Goal: Task Accomplishment & Management: Complete application form

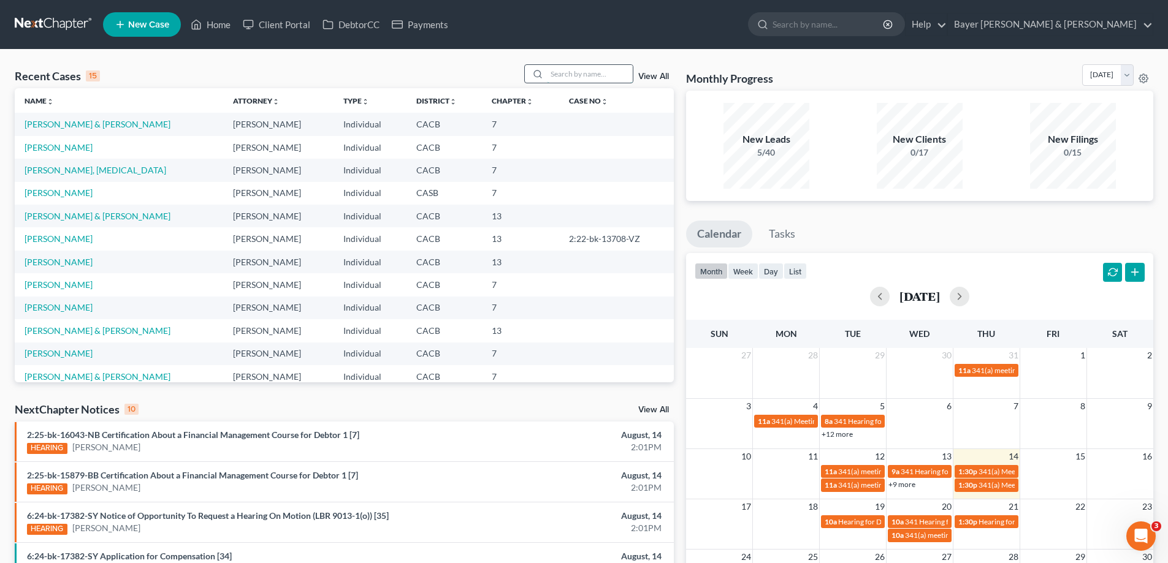
click at [580, 74] on input "search" at bounding box center [590, 74] width 86 height 18
type input "[PERSON_NAME]"
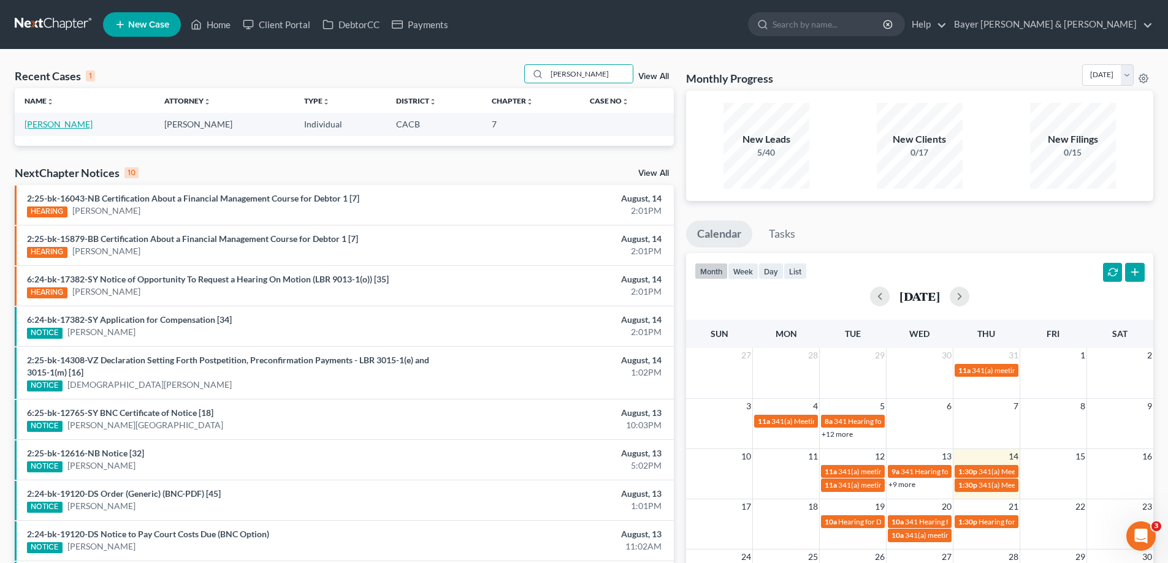
click at [40, 126] on link "[PERSON_NAME]" at bounding box center [59, 124] width 68 height 10
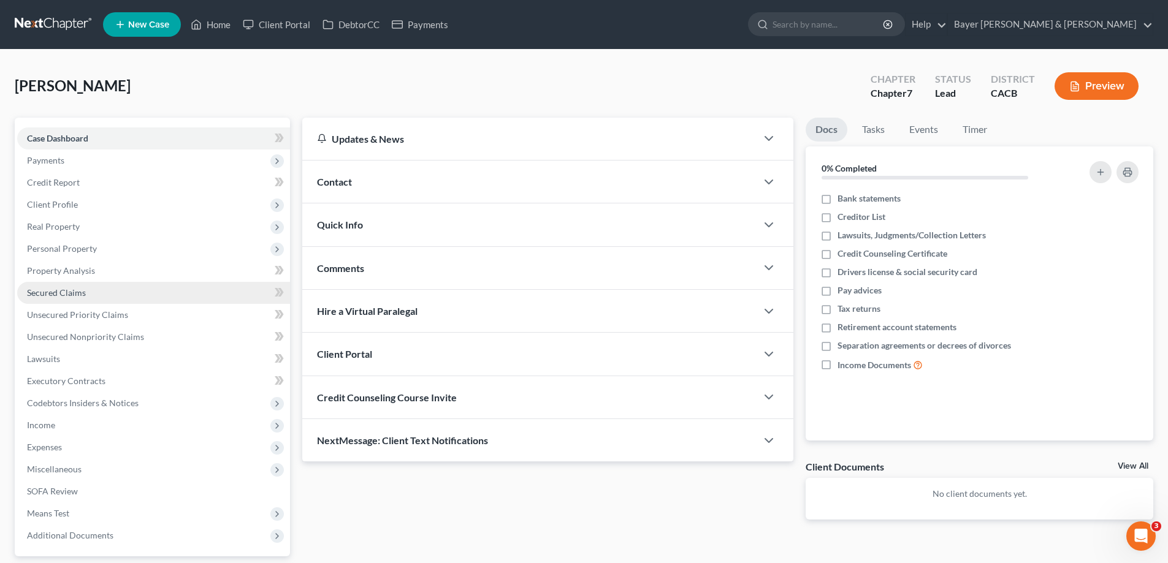
click at [105, 292] on link "Secured Claims" at bounding box center [153, 293] width 273 height 22
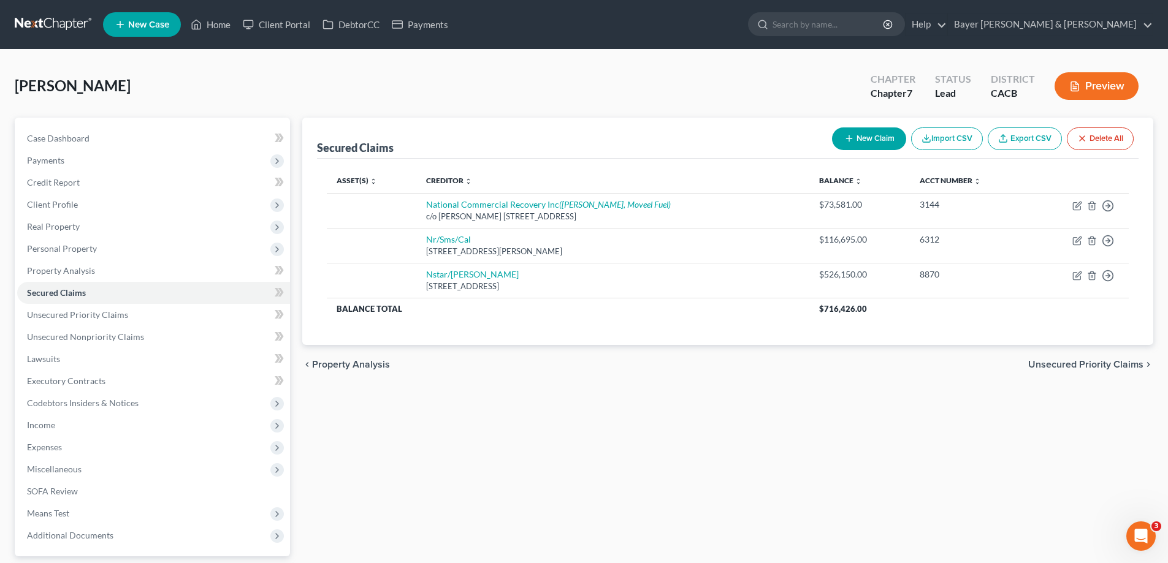
click at [874, 134] on button "New Claim" at bounding box center [869, 138] width 74 height 23
select select "0"
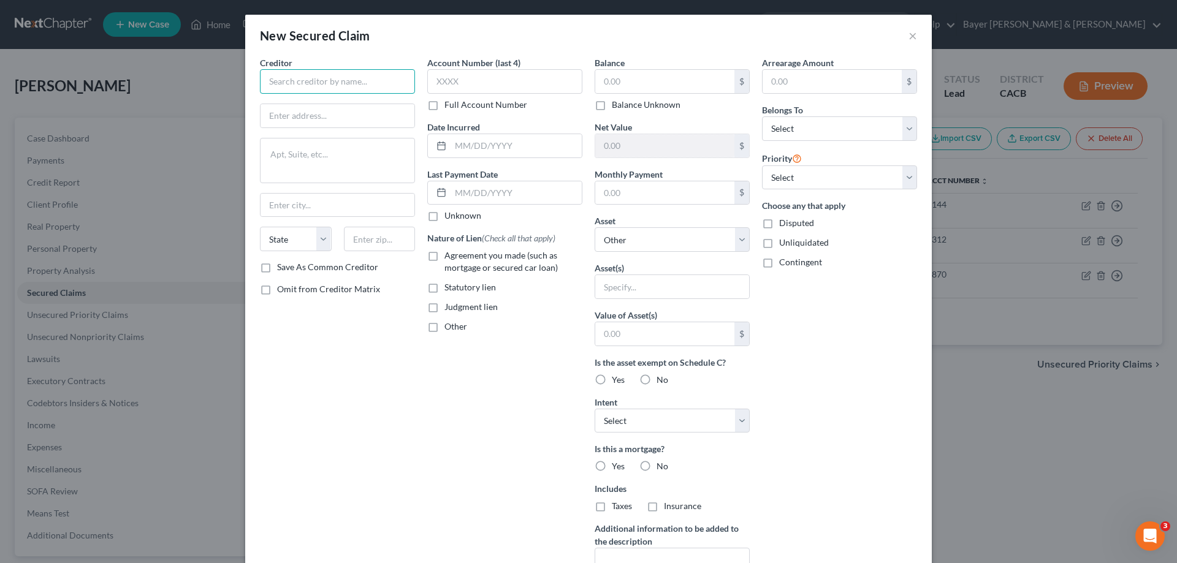
click at [365, 80] on input "text" at bounding box center [337, 81] width 155 height 25
type input "Ford Motor Credit"
type input "."
type textarea "."
click at [502, 143] on input "text" at bounding box center [515, 145] width 131 height 23
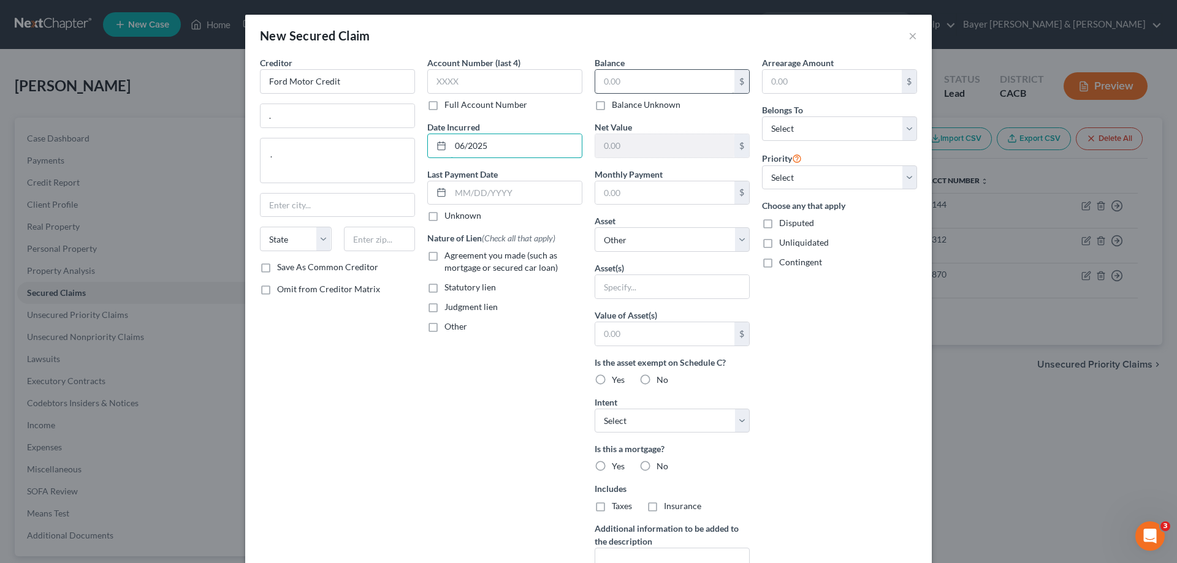
type input "06/2025"
click at [650, 75] on input "text" at bounding box center [664, 81] width 139 height 23
type input "7,800.00"
click at [444, 256] on label "Agreement you made (such as mortgage or secured car loan)" at bounding box center [513, 261] width 138 height 25
click at [449, 256] on input "Agreement you made (such as mortgage or secured car loan)" at bounding box center [453, 253] width 8 height 8
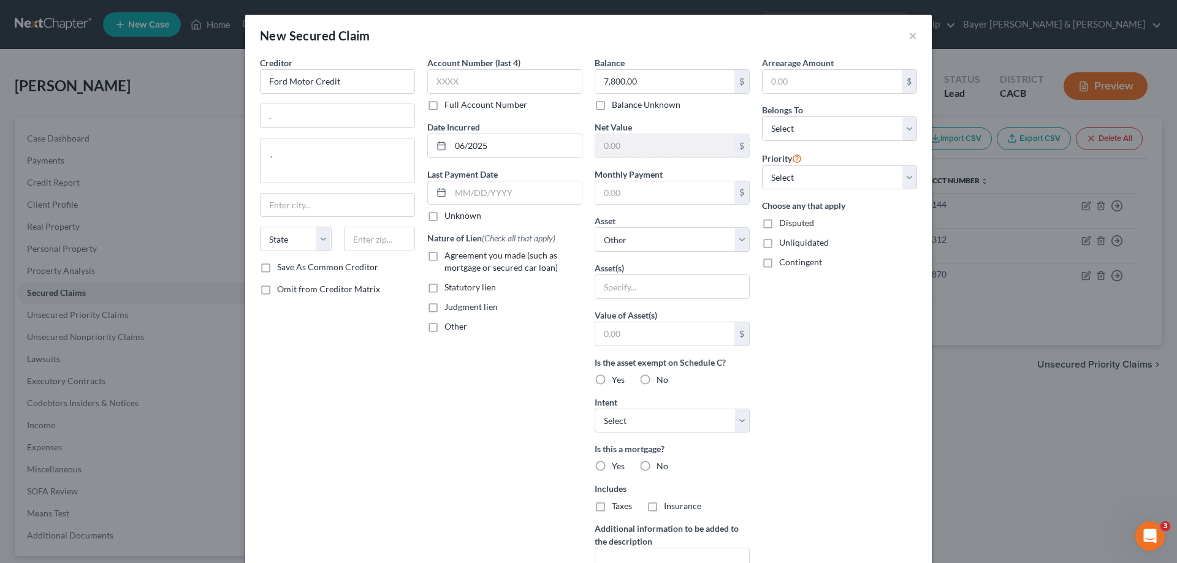
checkbox input "true"
click at [829, 132] on select "Select Debtor 1 Only Debtor 2 Only Debtor 1 And Debtor 2 Only At Least One Of T…" at bounding box center [839, 128] width 155 height 25
select select "0"
click at [762, 116] on select "Select Debtor 1 Only Debtor 2 Only Debtor 1 And Debtor 2 Only At Least One Of T…" at bounding box center [839, 128] width 155 height 25
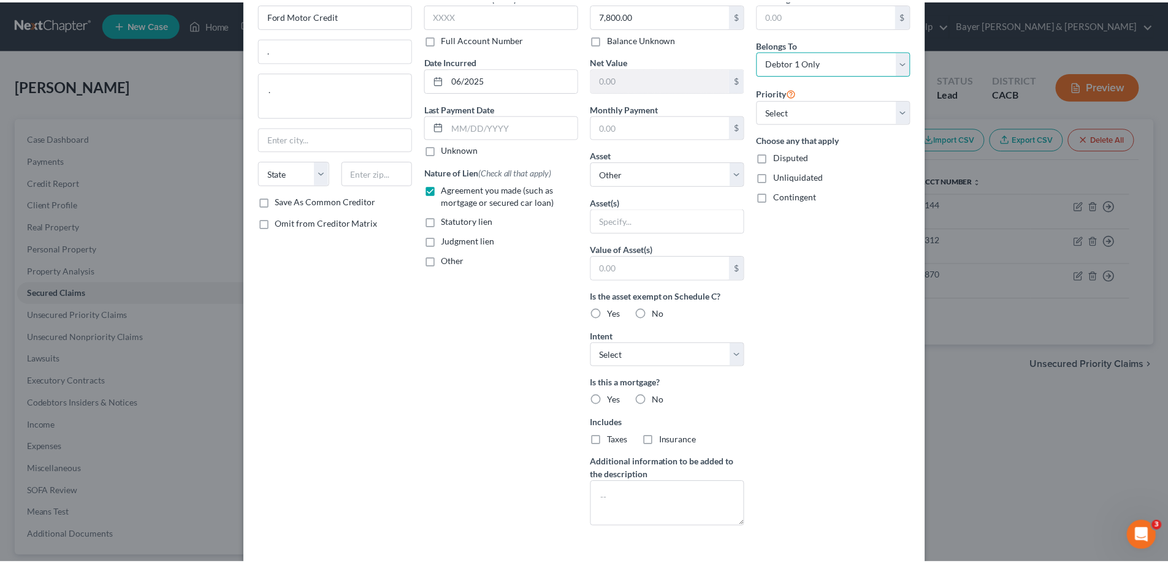
scroll to position [117, 0]
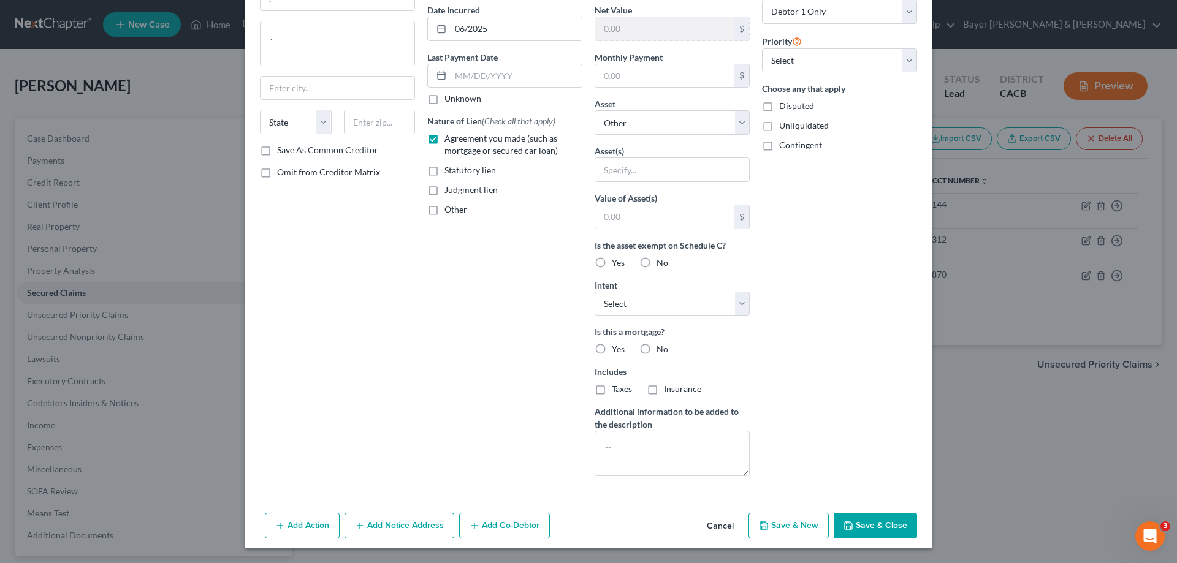
click at [874, 523] on button "Save & Close" at bounding box center [875, 526] width 83 height 26
select select
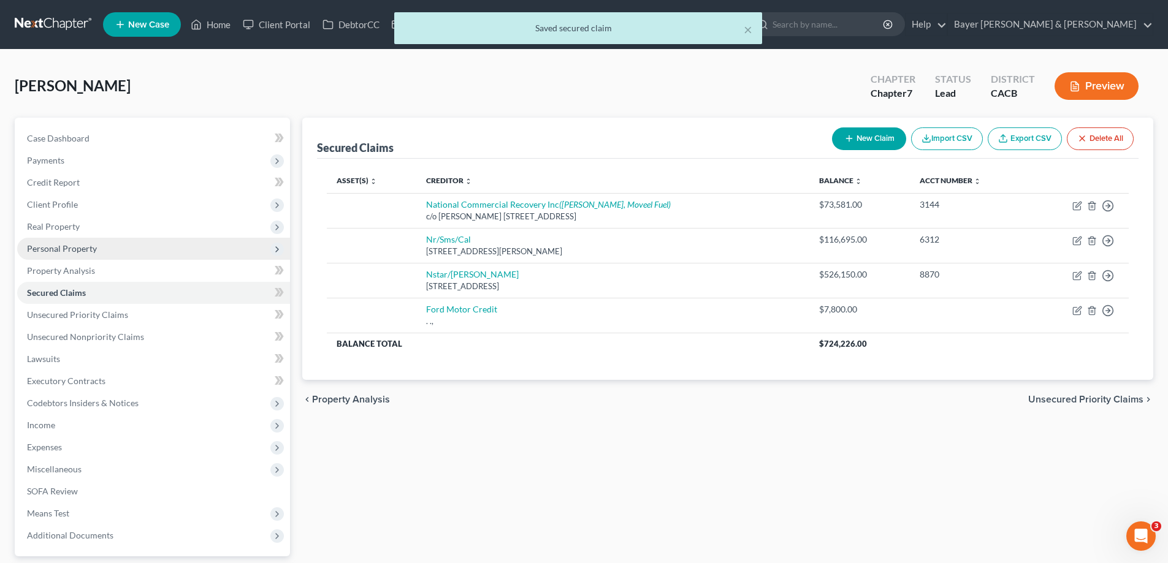
click at [135, 256] on span "Personal Property" at bounding box center [153, 249] width 273 height 22
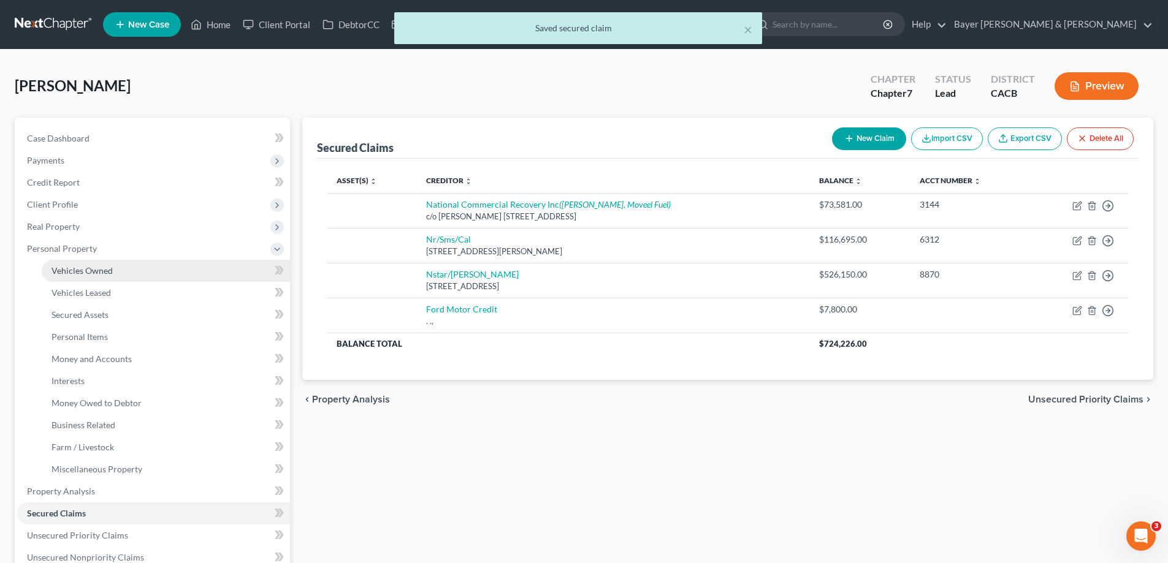
click at [131, 268] on link "Vehicles Owned" at bounding box center [166, 271] width 248 height 22
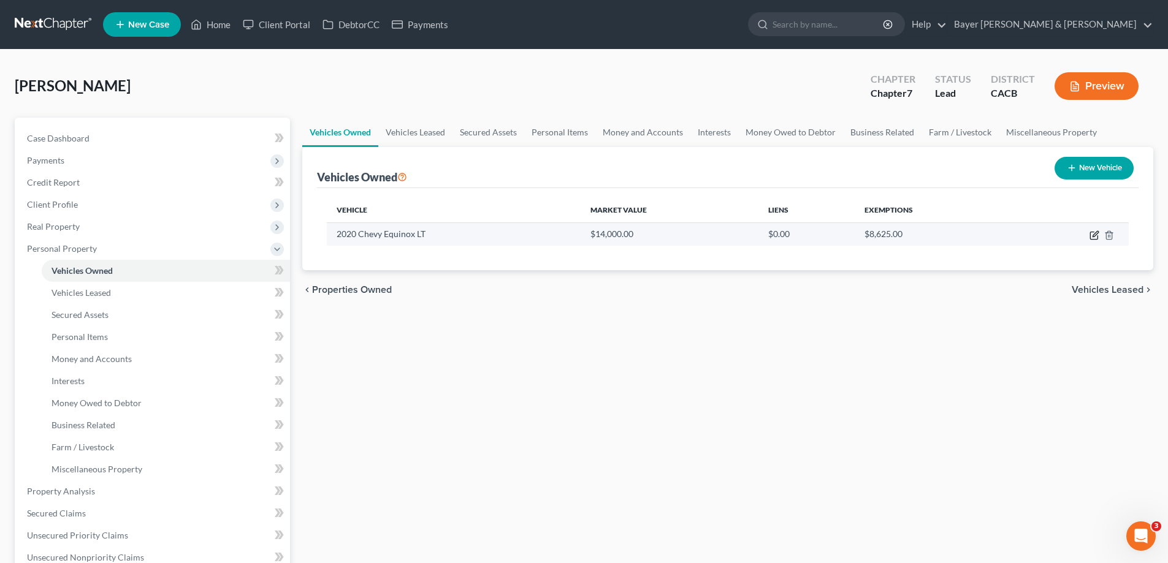
click at [1090, 235] on icon "button" at bounding box center [1093, 235] width 7 height 7
select select "0"
select select "6"
select select "0"
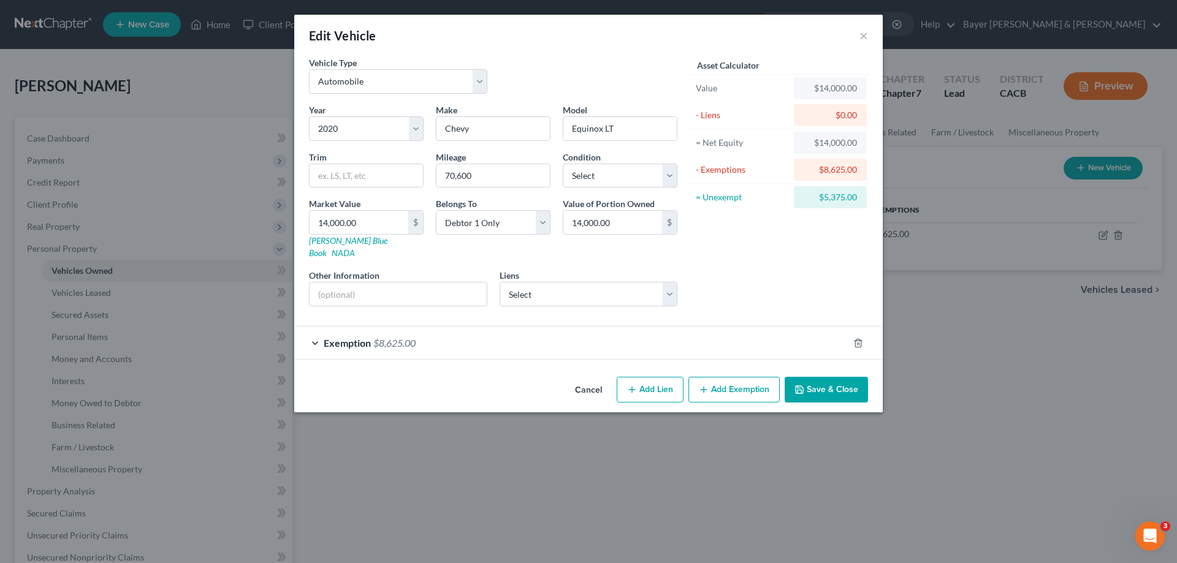
click at [832, 382] on button "Save & Close" at bounding box center [825, 390] width 83 height 26
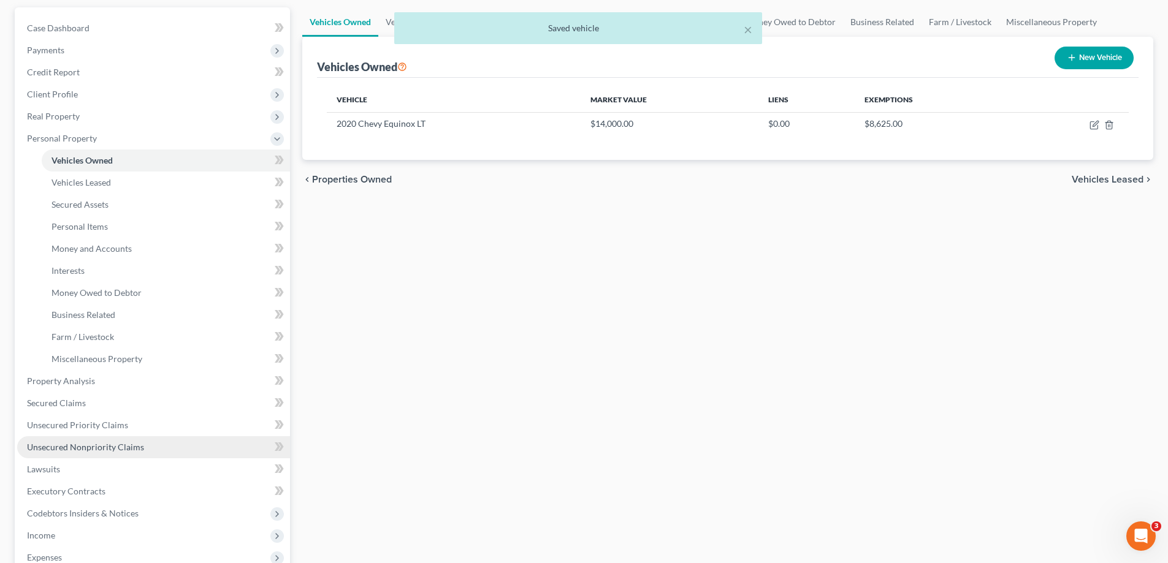
scroll to position [123, 0]
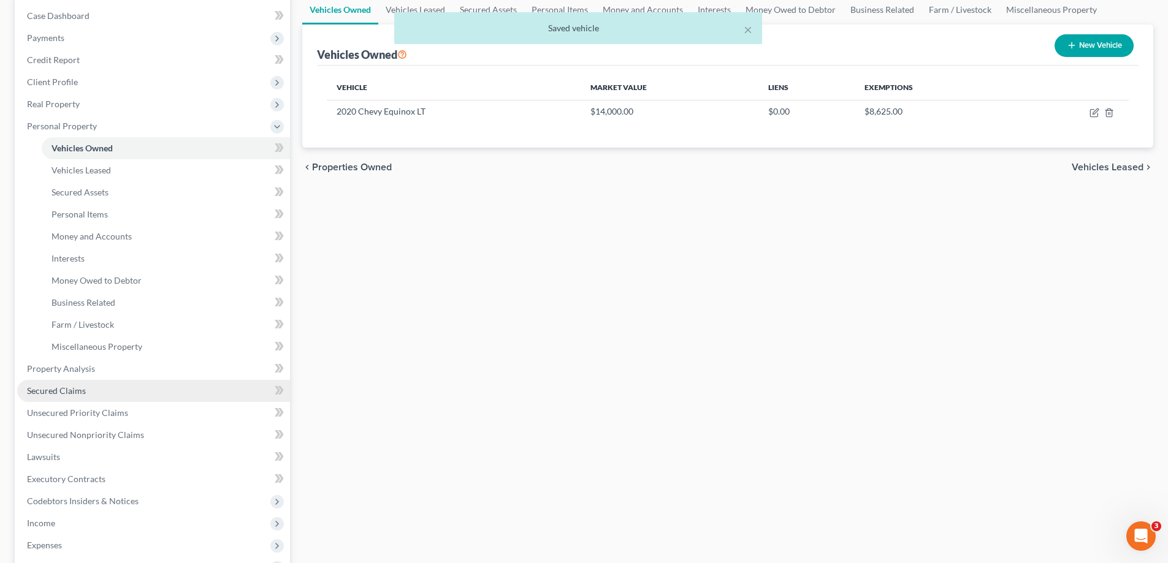
click at [129, 394] on link "Secured Claims" at bounding box center [153, 391] width 273 height 22
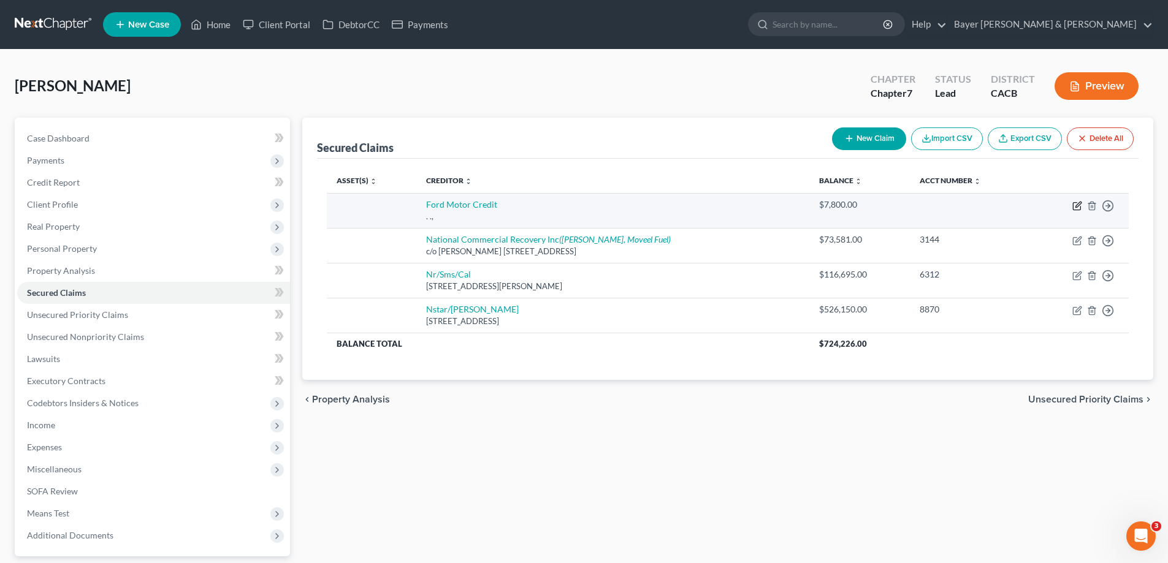
click at [1076, 207] on icon "button" at bounding box center [1078, 205] width 6 height 6
select select "0"
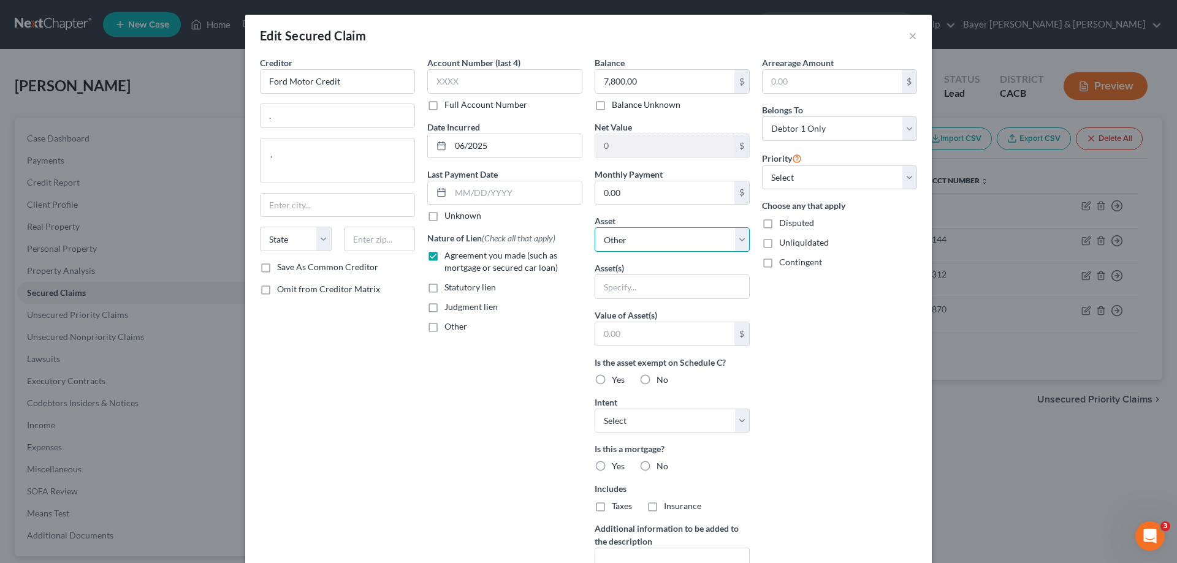
click at [686, 236] on select "Select Other Multiple Assets [STREET_ADDRESS][PERSON_NAME] - $700000.0 Malaga B…" at bounding box center [671, 239] width 155 height 25
select select "13"
click at [594, 227] on select "Select Other Multiple Assets [STREET_ADDRESS][PERSON_NAME] - $700000.0 Malaga B…" at bounding box center [671, 239] width 155 height 25
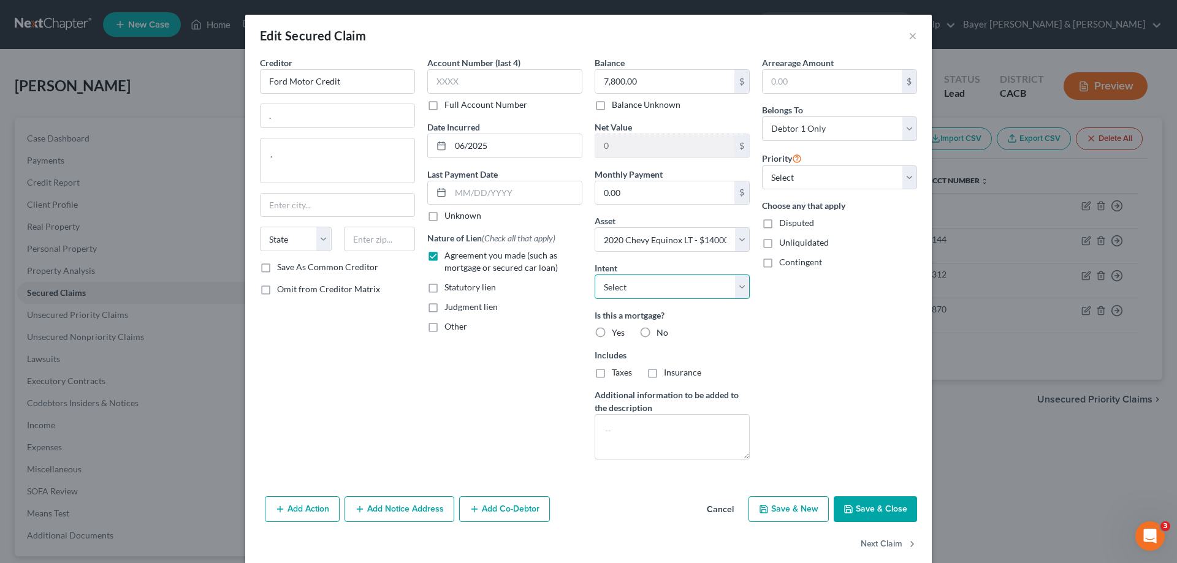
click at [637, 288] on select "Select Surrender Redeem Reaffirm Avoid Other" at bounding box center [671, 287] width 155 height 25
select select "2"
click at [594, 275] on select "Select Surrender Redeem Reaffirm Avoid Other" at bounding box center [671, 287] width 155 height 25
click at [656, 333] on label "No" at bounding box center [662, 333] width 12 height 12
click at [661, 333] on input "No" at bounding box center [665, 331] width 8 height 8
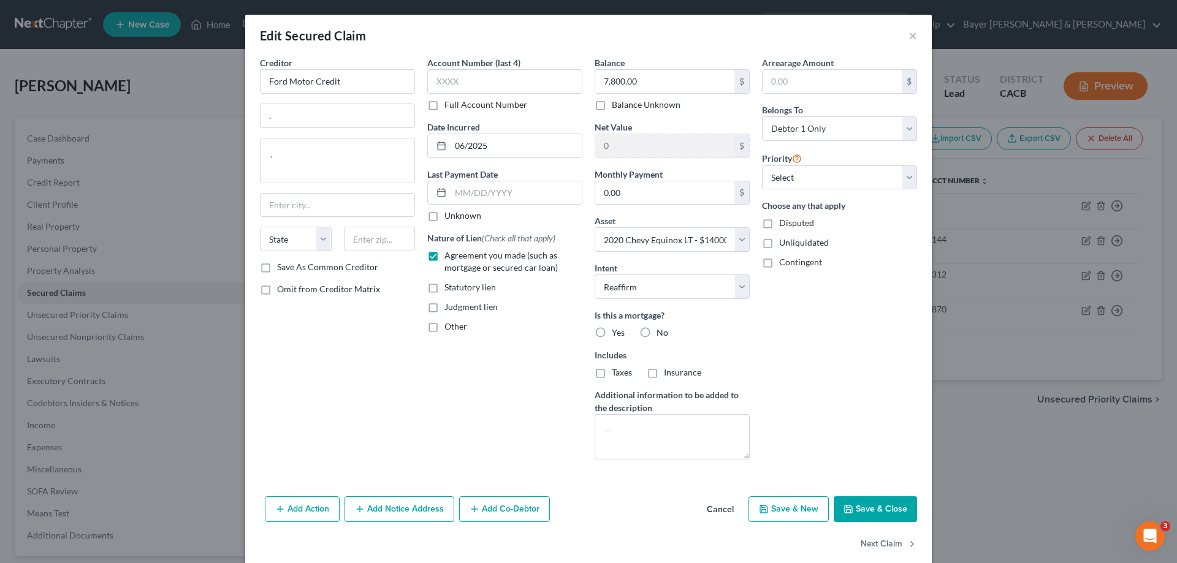
radio input "true"
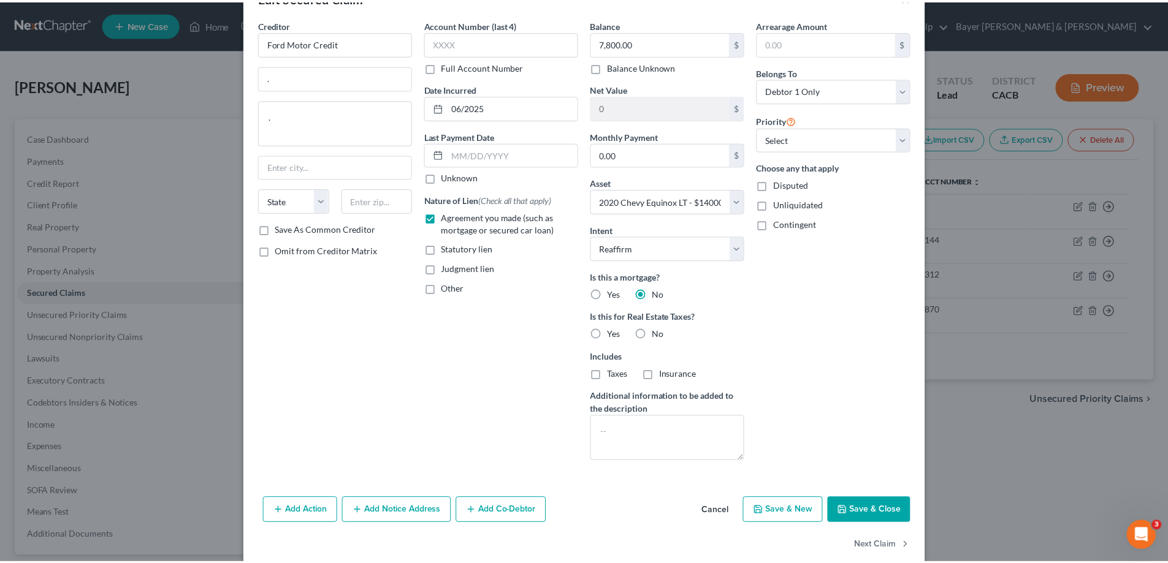
scroll to position [58, 0]
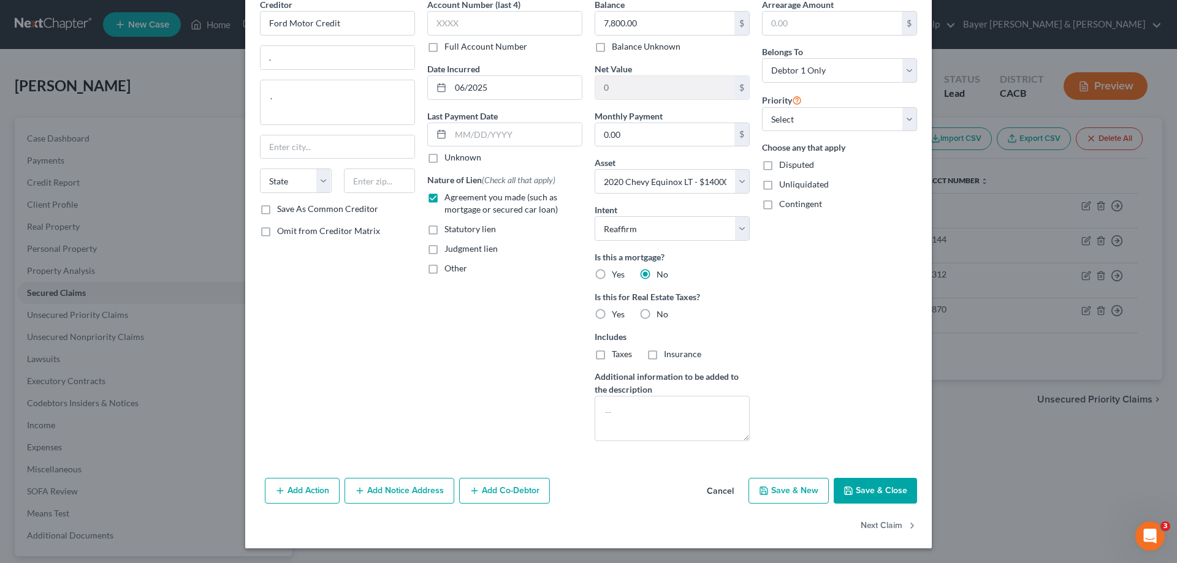
drag, startPoint x: 862, startPoint y: 492, endPoint x: 855, endPoint y: 488, distance: 7.7
click at [861, 492] on button "Save & Close" at bounding box center [875, 491] width 83 height 26
select select
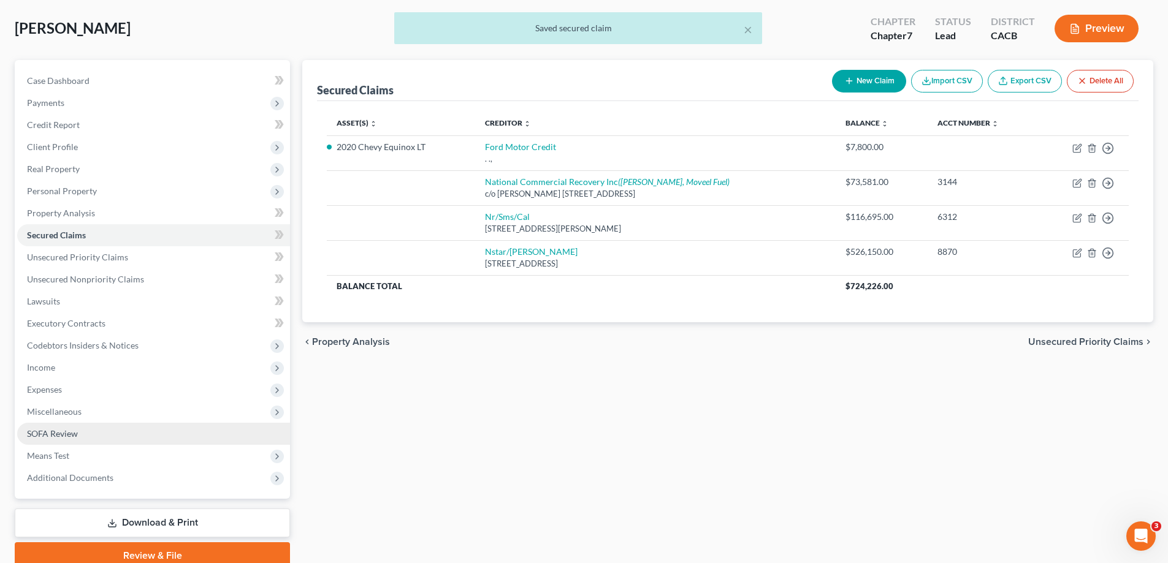
scroll to position [110, 0]
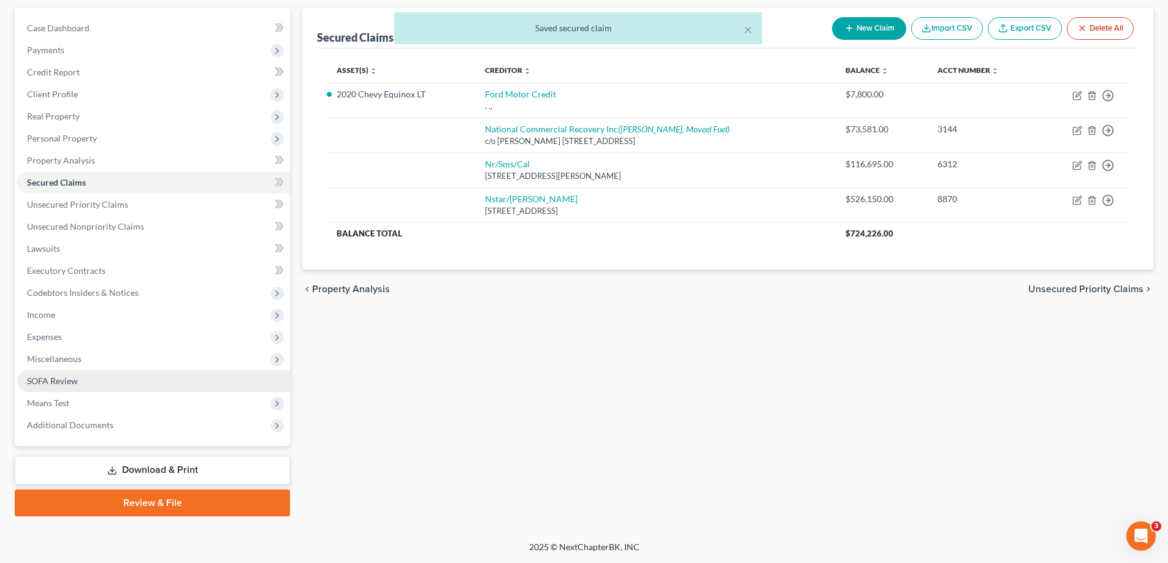
click at [163, 389] on link "SOFA Review" at bounding box center [153, 381] width 273 height 22
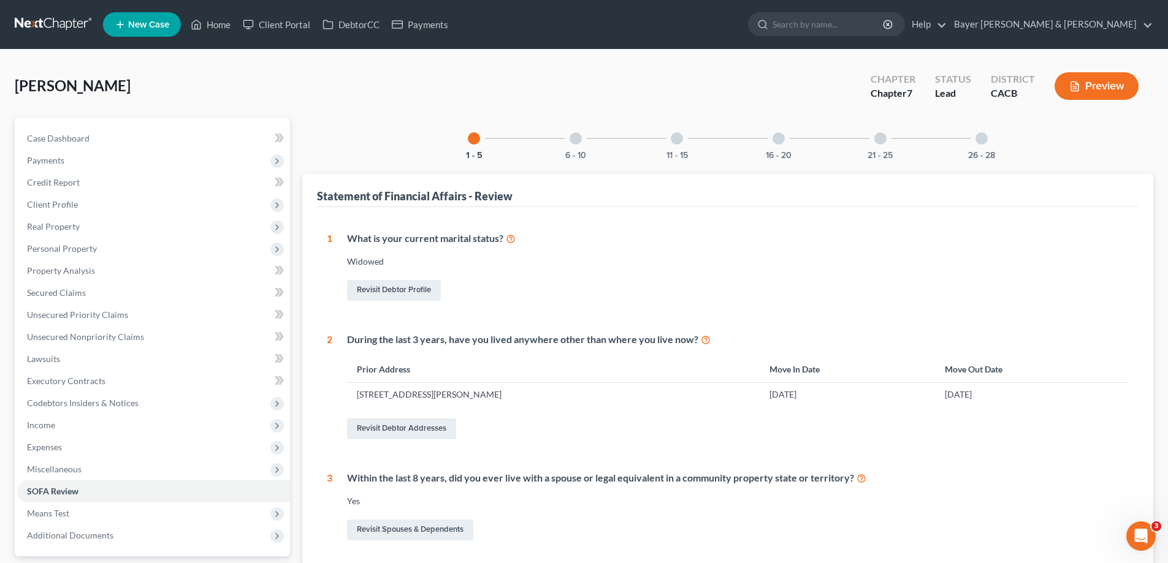
click at [677, 139] on div at bounding box center [676, 138] width 12 height 12
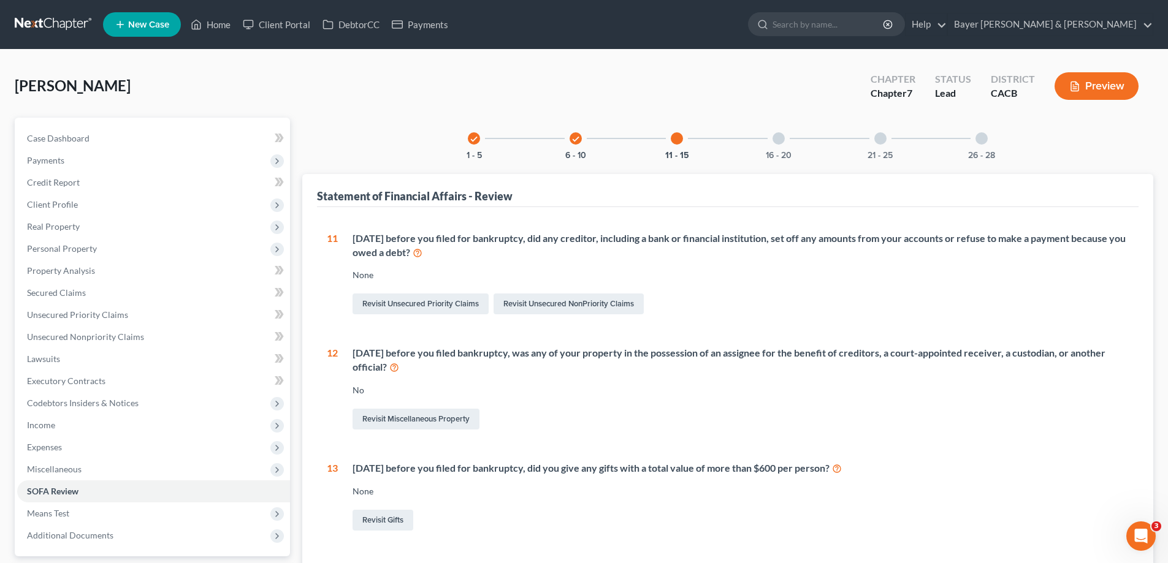
click at [777, 139] on div at bounding box center [778, 138] width 12 height 12
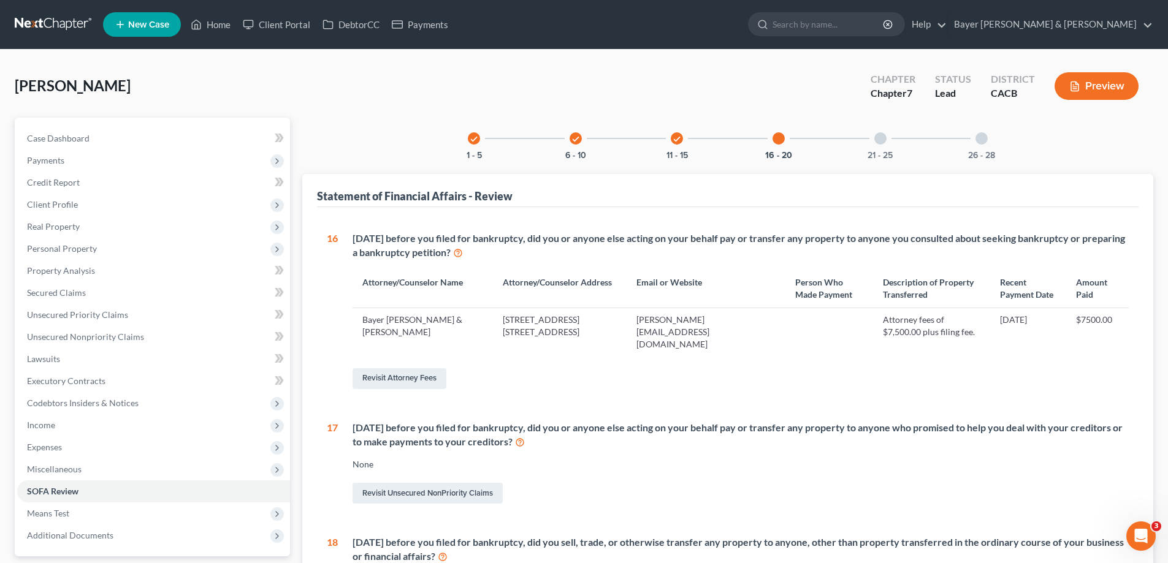
click at [671, 139] on div "check" at bounding box center [676, 138] width 12 height 12
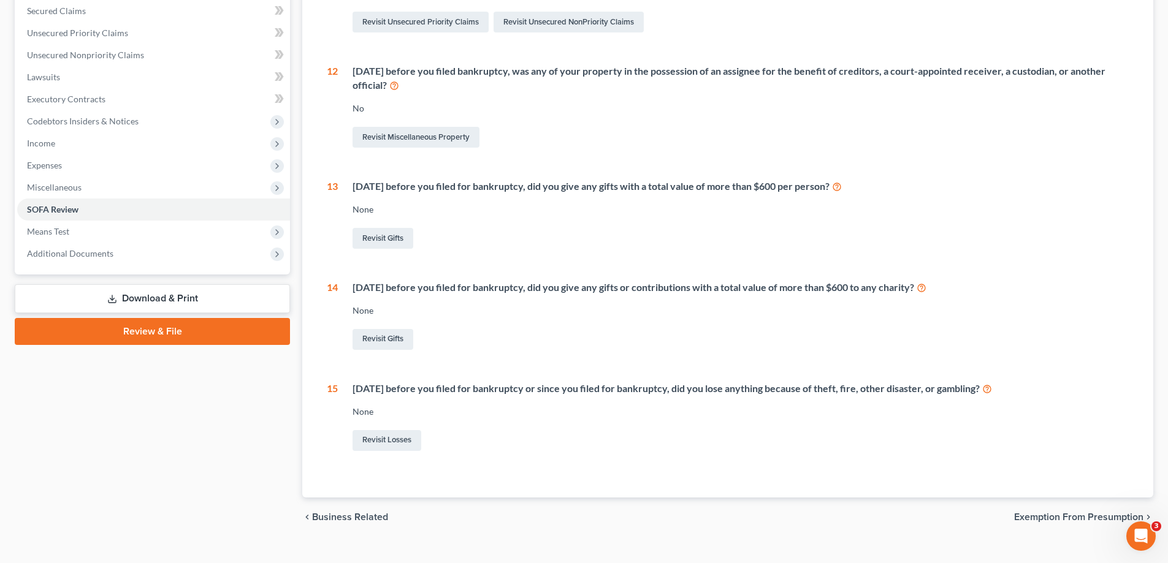
scroll to position [302, 0]
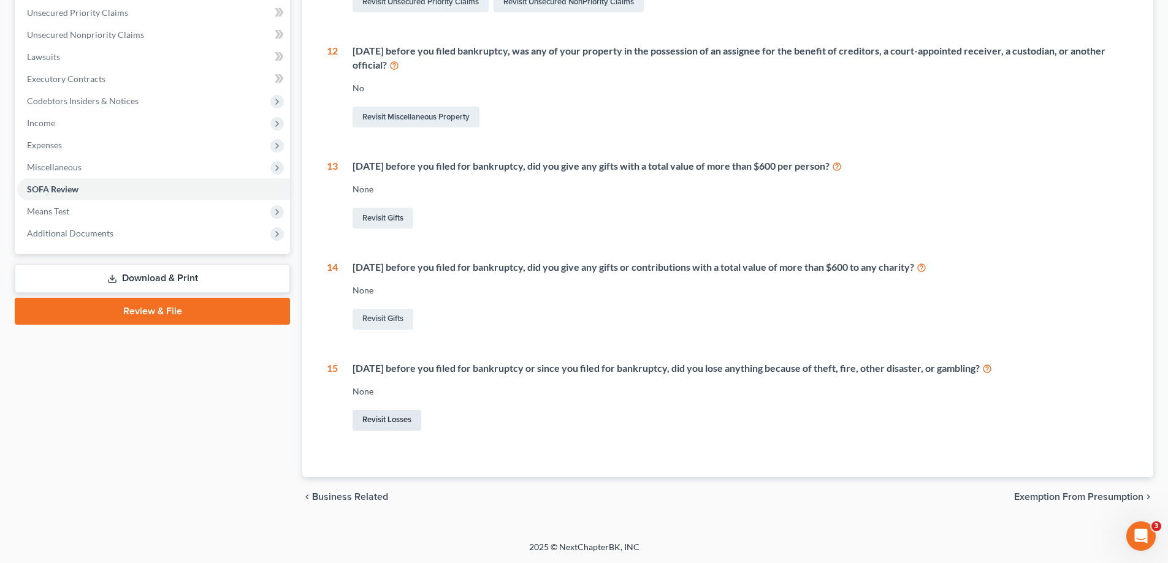
drag, startPoint x: 404, startPoint y: 416, endPoint x: 402, endPoint y: 424, distance: 8.2
click at [404, 417] on link "Revisit Losses" at bounding box center [386, 420] width 69 height 21
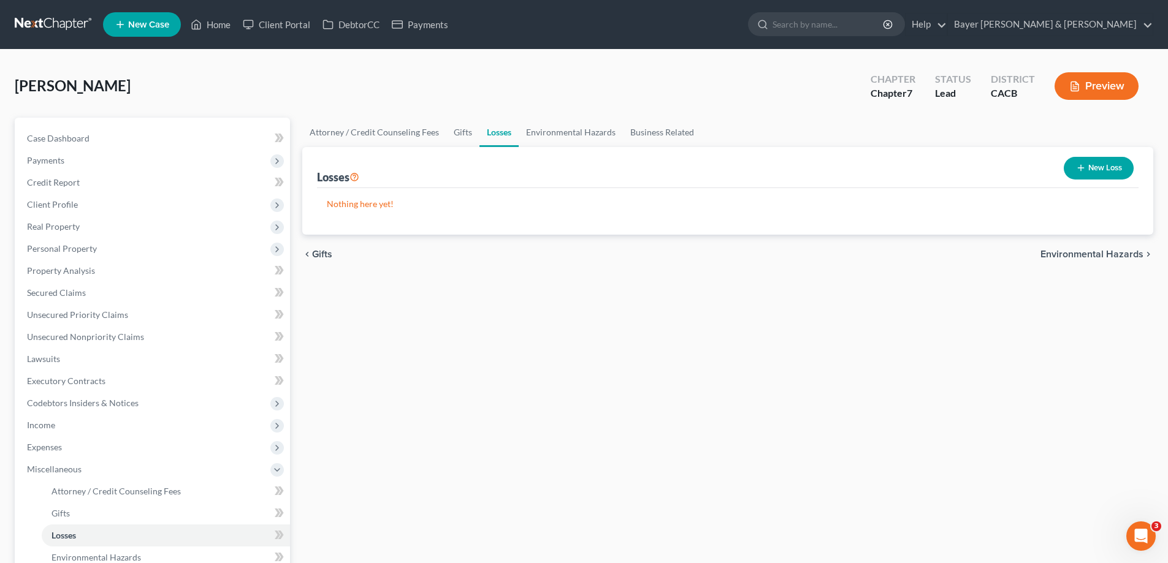
click at [1104, 161] on button "New Loss" at bounding box center [1098, 168] width 70 height 23
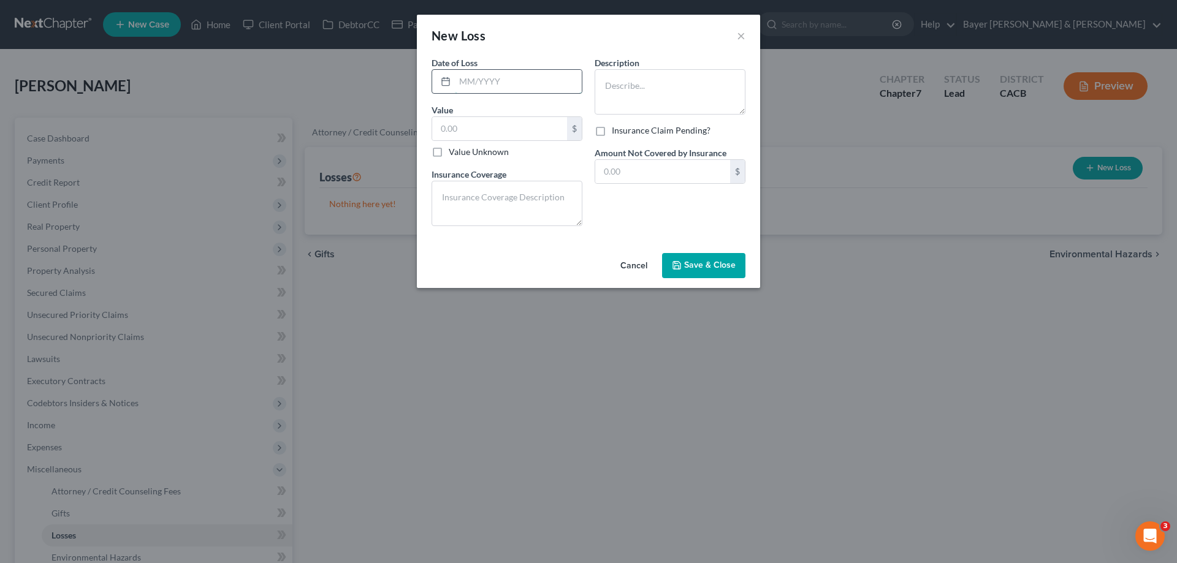
click at [528, 84] on input "text" at bounding box center [518, 81] width 127 height 23
type input "06/2025"
click at [528, 127] on input "text" at bounding box center [499, 128] width 135 height 23
click at [642, 79] on textarea at bounding box center [669, 91] width 151 height 45
type textarea "2"
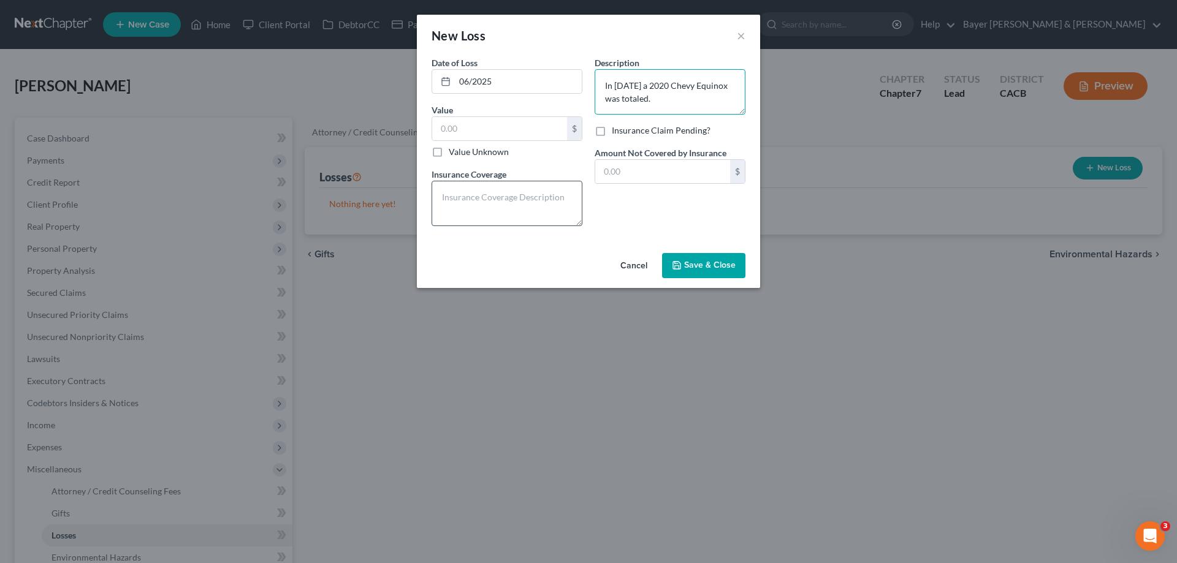
type textarea "In [DATE] a 2020 Chevy Equinox was totaled."
click at [539, 199] on textarea at bounding box center [506, 203] width 151 height 45
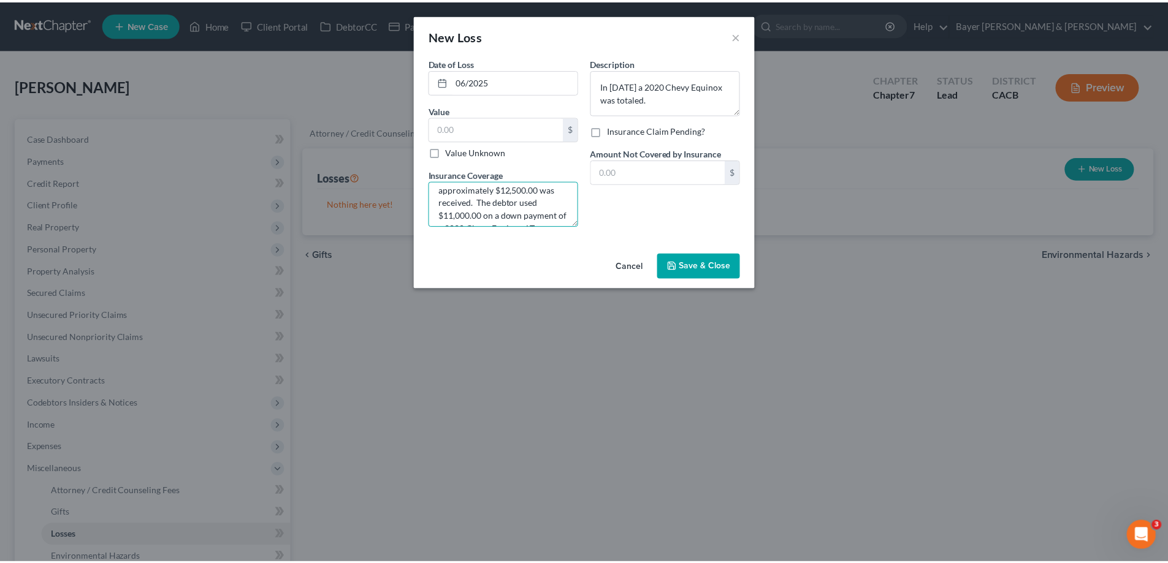
scroll to position [39, 0]
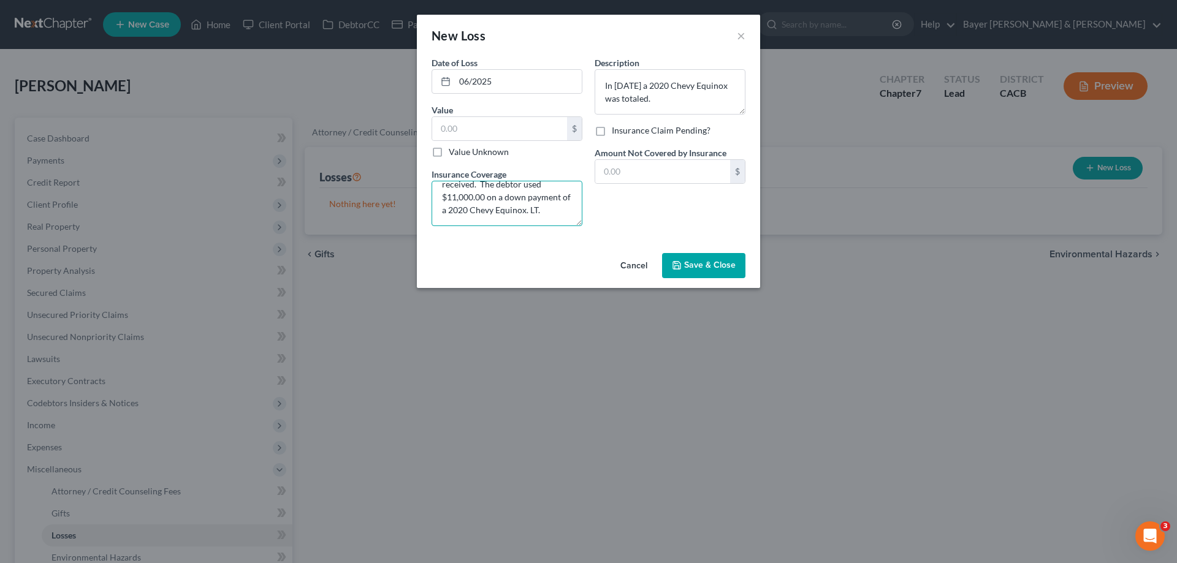
click at [537, 214] on textarea "Insurance proceeds of approximately $12,500.00 was received. The debtor used $1…" at bounding box center [506, 203] width 151 height 45
type textarea "Insurance proceeds of approximately $12,500.00 was received. The debtor used $1…"
click at [707, 263] on span "Save & Close" at bounding box center [709, 265] width 51 height 10
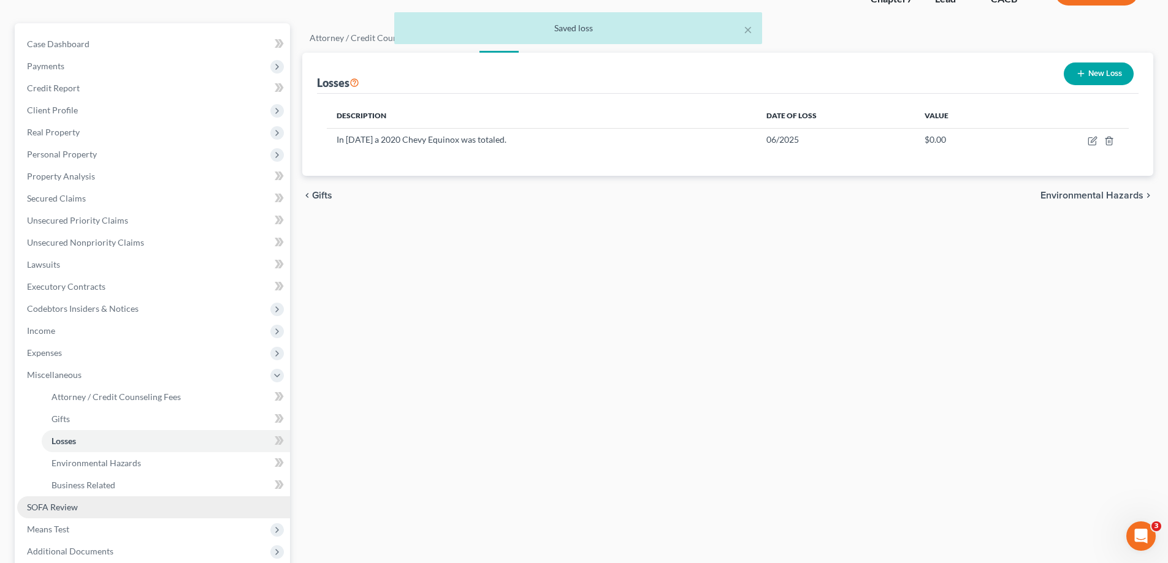
scroll to position [221, 0]
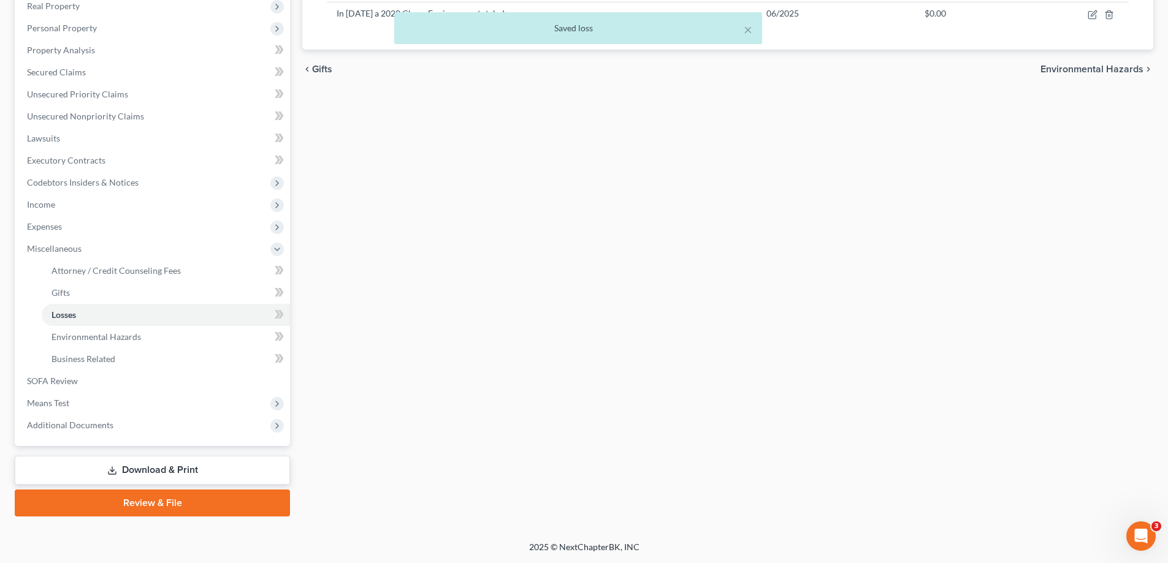
click at [184, 475] on link "Download & Print" at bounding box center [152, 470] width 275 height 29
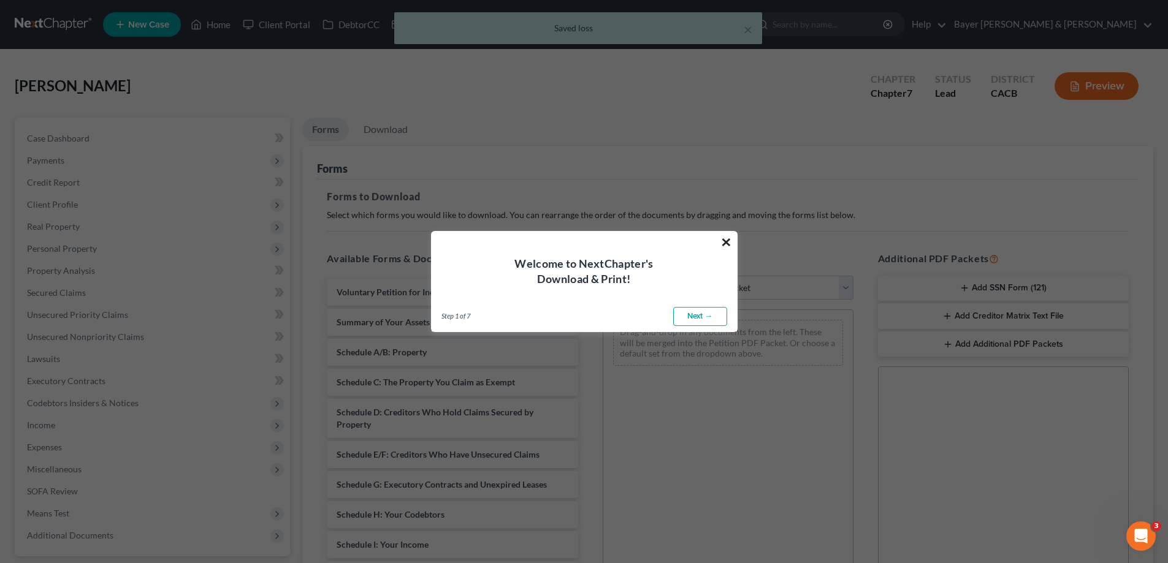
click at [726, 241] on button "×" at bounding box center [726, 242] width 12 height 20
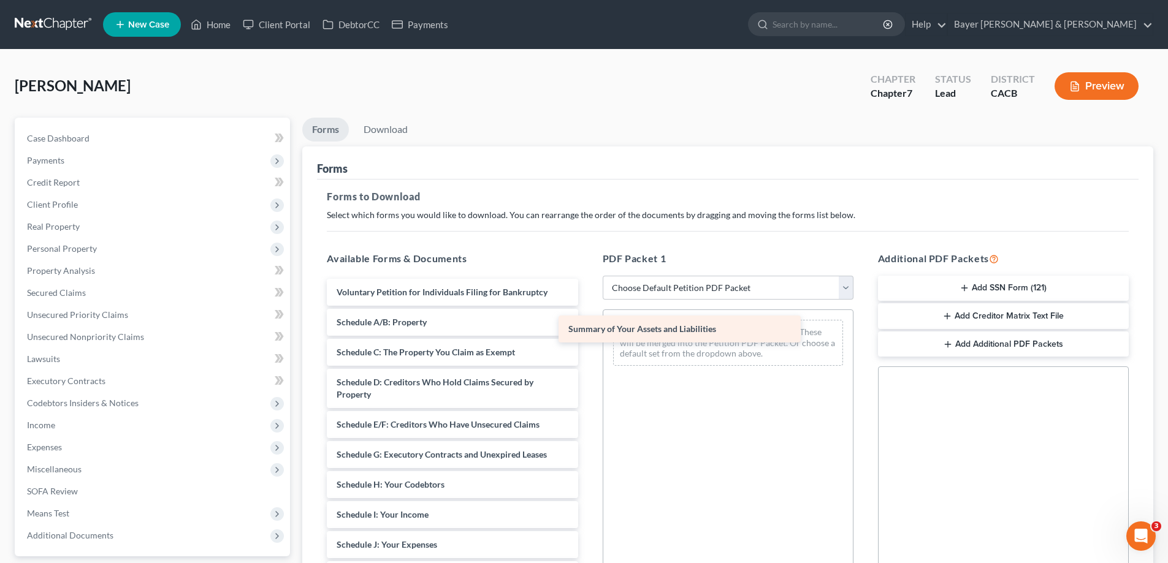
drag, startPoint x: 516, startPoint y: 324, endPoint x: 748, endPoint y: 331, distance: 231.8
click at [587, 331] on div "Summary of Your Assets and Liabilities Voluntary Petition for Individuals Filin…" at bounding box center [452, 572] width 270 height 587
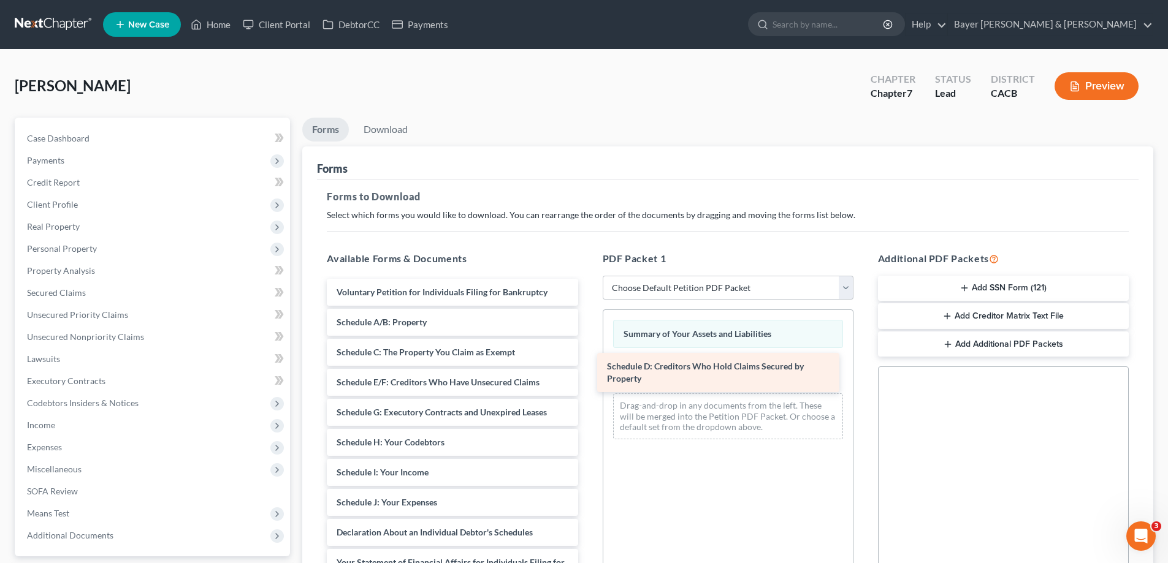
drag, startPoint x: 493, startPoint y: 395, endPoint x: 764, endPoint y: 379, distance: 270.7
click at [587, 379] on div "Schedule D: Creditors Who Hold Claims Secured by Property Voluntary Petition fo…" at bounding box center [452, 551] width 270 height 544
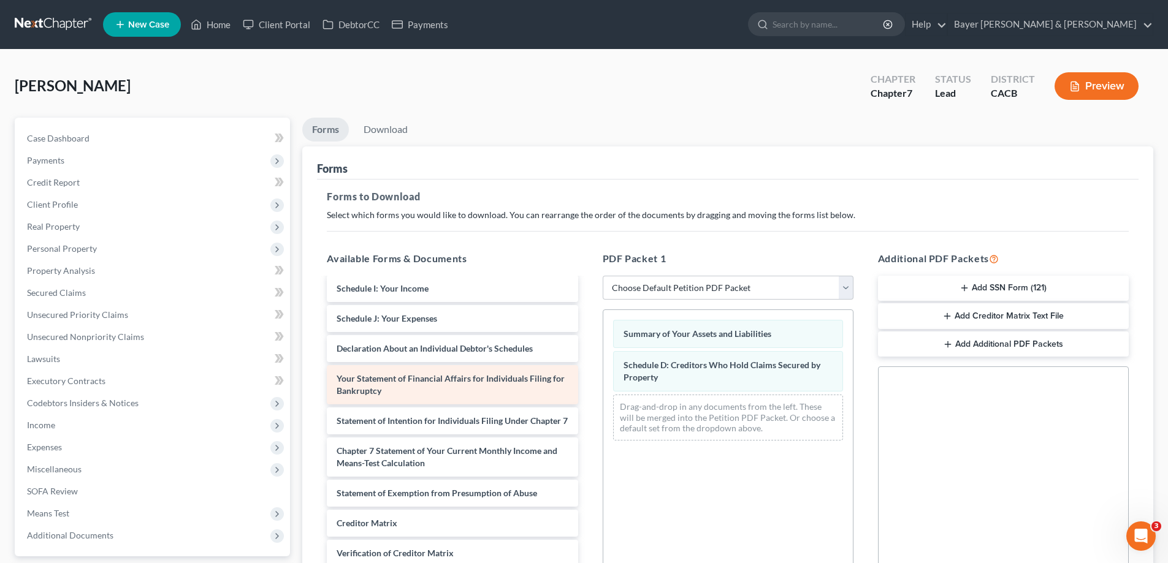
scroll to position [183, 0]
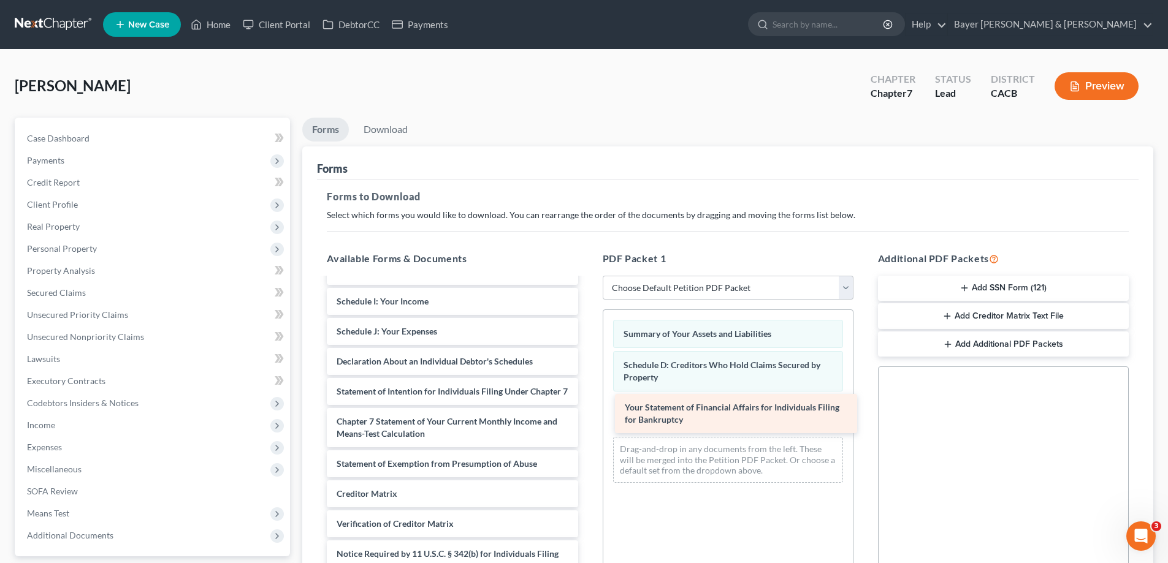
drag, startPoint x: 509, startPoint y: 387, endPoint x: 797, endPoint y: 416, distance: 289.5
click at [587, 416] on div "Your Statement of Financial Affairs for Individuals Filing for Bankruptcy Volun…" at bounding box center [452, 359] width 270 height 502
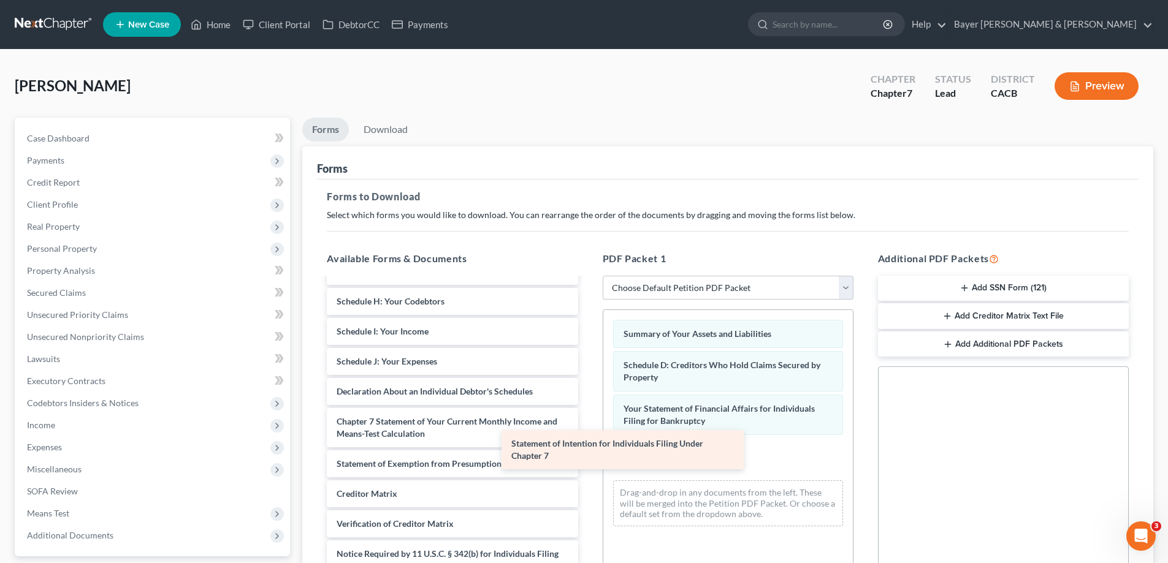
scroll to position [141, 0]
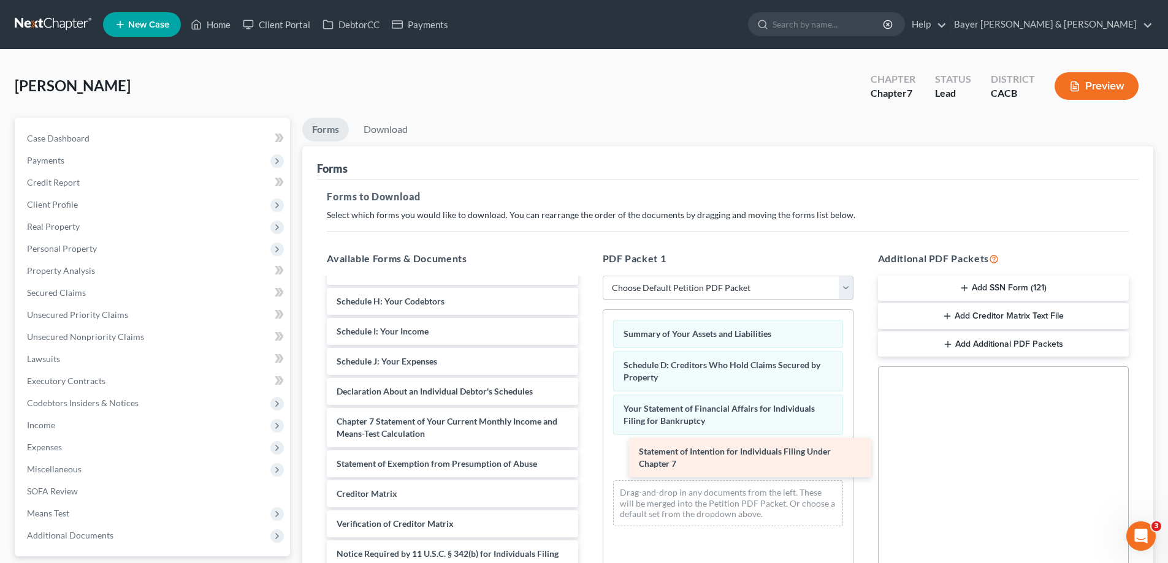
drag, startPoint x: 490, startPoint y: 393, endPoint x: 791, endPoint y: 466, distance: 308.9
click at [587, 466] on div "Statement of Intention for Individuals Filing Under Chapter 7 Voluntary Petitio…" at bounding box center [452, 374] width 270 height 472
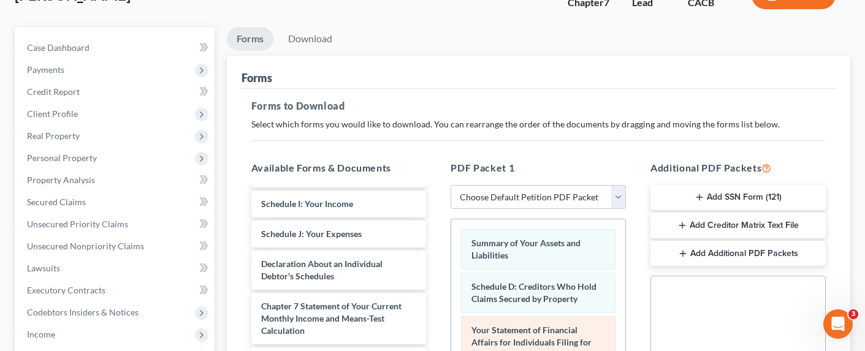
scroll to position [184, 0]
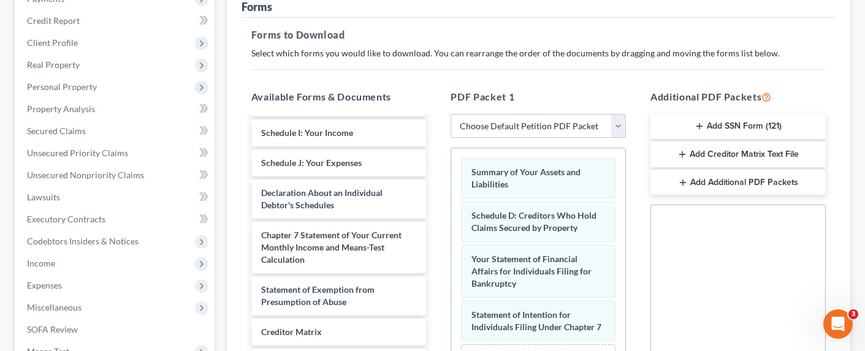
click at [747, 142] on button "Add Creditor Matrix Text File" at bounding box center [737, 155] width 175 height 26
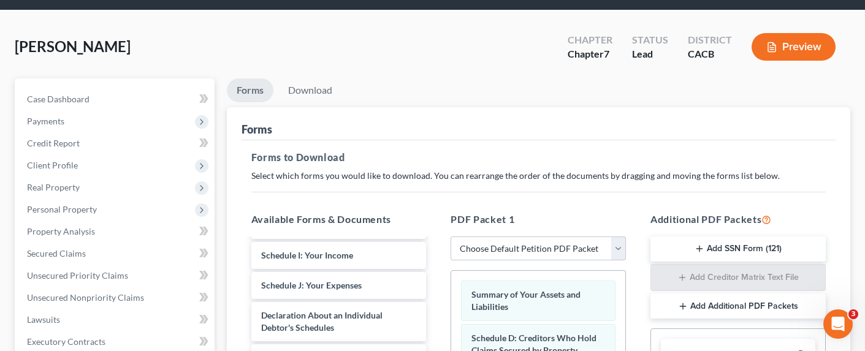
scroll to position [0, 0]
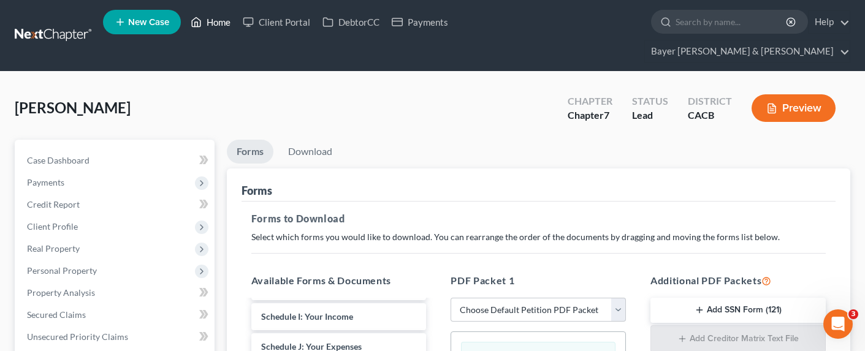
click at [206, 29] on link "Home" at bounding box center [210, 22] width 52 height 22
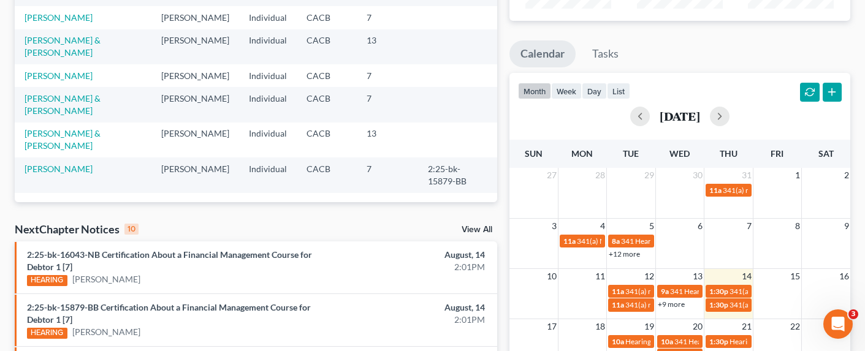
scroll to position [245, 0]
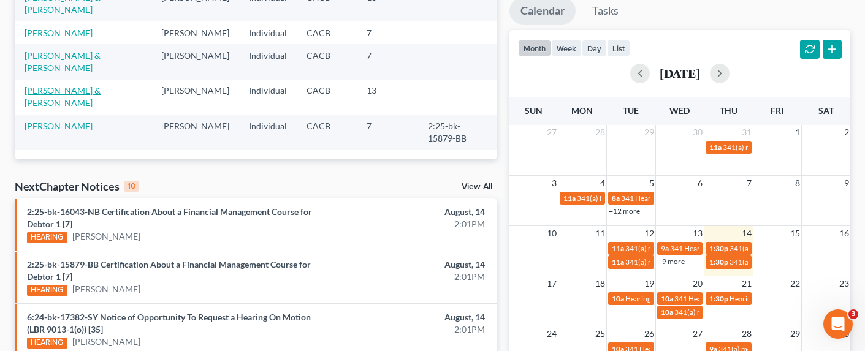
click at [74, 85] on link "[PERSON_NAME] & [PERSON_NAME]" at bounding box center [63, 96] width 76 height 23
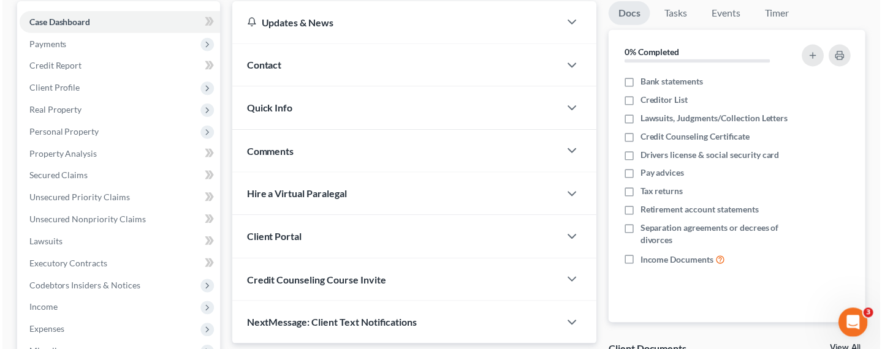
scroll to position [184, 0]
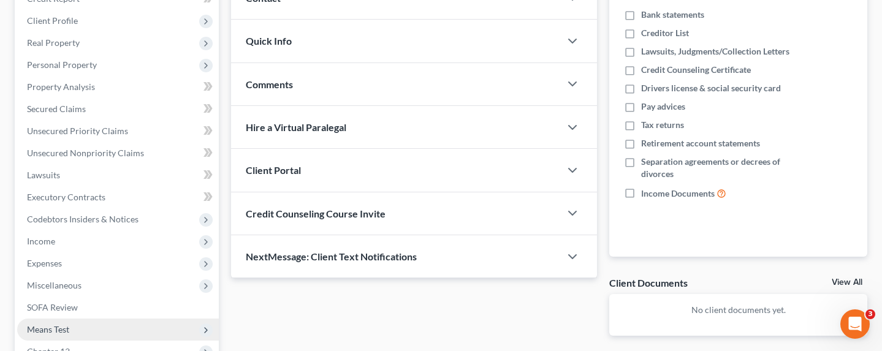
drag, startPoint x: 413, startPoint y: 310, endPoint x: 189, endPoint y: 318, distance: 223.8
click at [413, 310] on div "Updates & News × [US_STATE] [GEOGRAPHIC_DATA] Notes: Take a look at NextChapter…" at bounding box center [414, 145] width 378 height 422
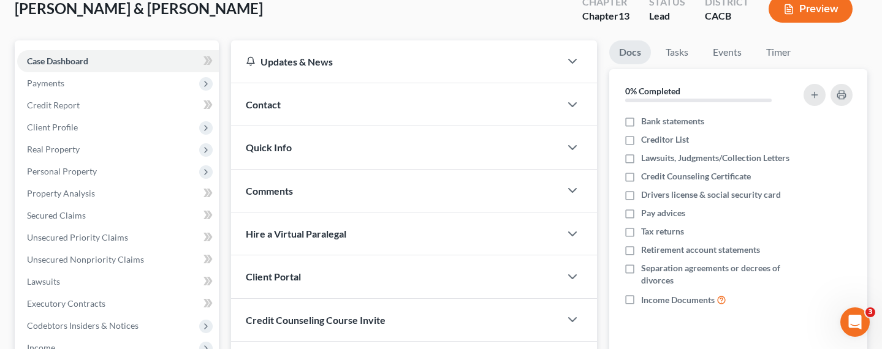
scroll to position [0, 0]
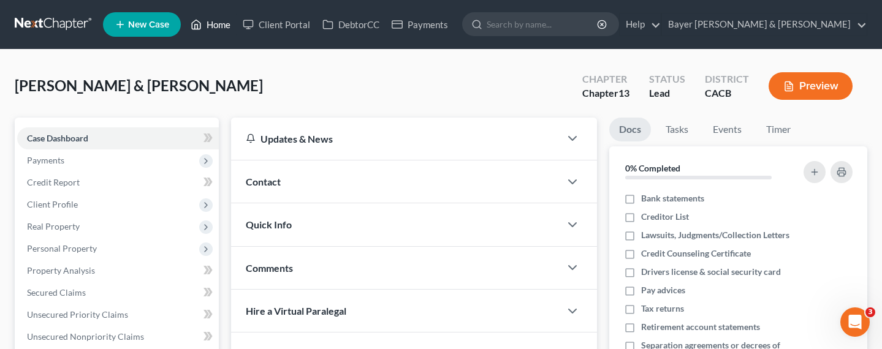
click at [211, 24] on link "Home" at bounding box center [210, 24] width 52 height 22
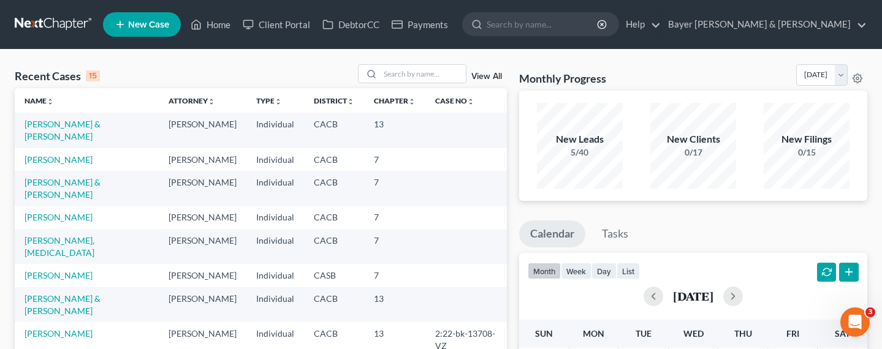
click at [207, 20] on link "Home" at bounding box center [210, 24] width 52 height 22
click at [822, 23] on link "Bayer [PERSON_NAME] & [PERSON_NAME]" at bounding box center [764, 24] width 205 height 22
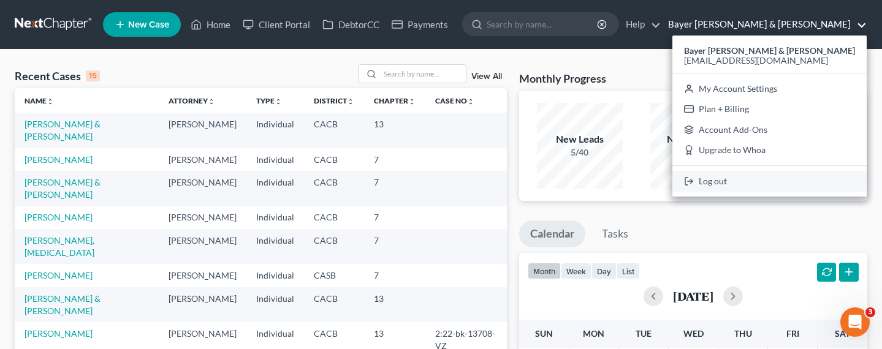
click at [793, 184] on link "Log out" at bounding box center [769, 181] width 194 height 21
